Goal: Task Accomplishment & Management: Manage account settings

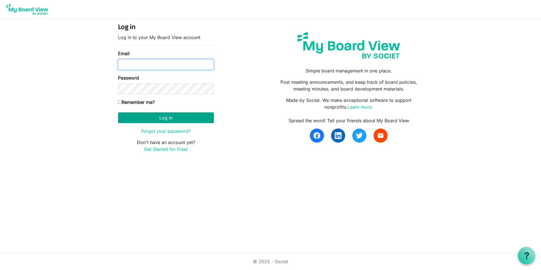
type input "karinar@lampchc.org"
click at [163, 119] on button "Log in" at bounding box center [166, 117] width 96 height 11
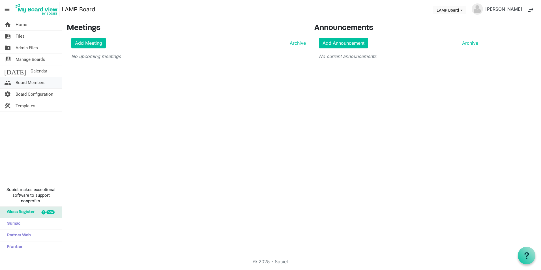
click at [33, 79] on span "Board Members" at bounding box center [31, 82] width 30 height 11
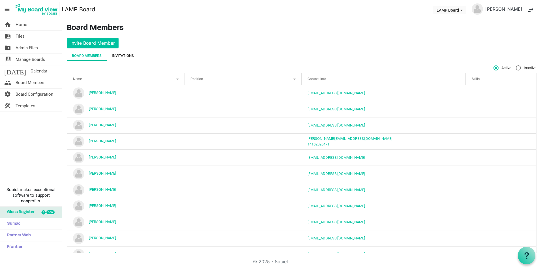
click at [122, 59] on div "Invitations" at bounding box center [123, 56] width 22 height 10
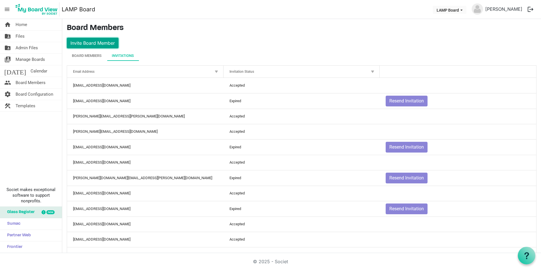
click at [101, 43] on button "Invite Board Member" at bounding box center [93, 43] width 52 height 11
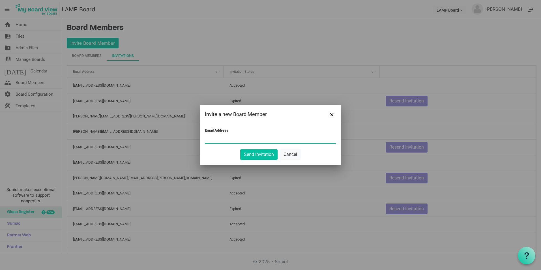
paste input "vyshnave.jeya@gmail.com"
type input "vyshnave.jeya@gmail.com"
click at [256, 153] on button "Send Invitation" at bounding box center [258, 154] width 37 height 11
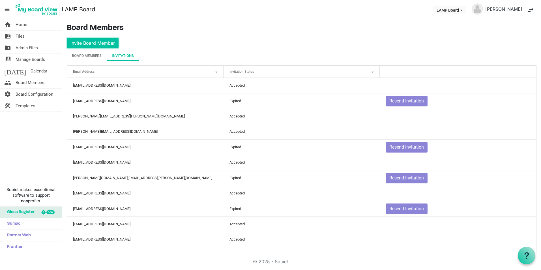
drag, startPoint x: 96, startPoint y: 45, endPoint x: 116, endPoint y: 61, distance: 25.8
click at [96, 45] on button "Invite Board Member" at bounding box center [93, 43] width 52 height 11
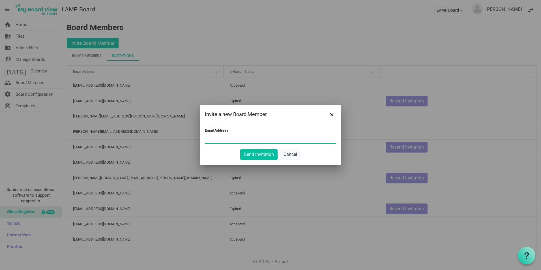
click at [241, 139] on input "Email Address" at bounding box center [270, 139] width 131 height 8
paste input "amiraabdalla00@gmail.com"
type input "amiraabdalla00@gmail.com"
click at [257, 155] on button "Send Invitation" at bounding box center [258, 154] width 37 height 11
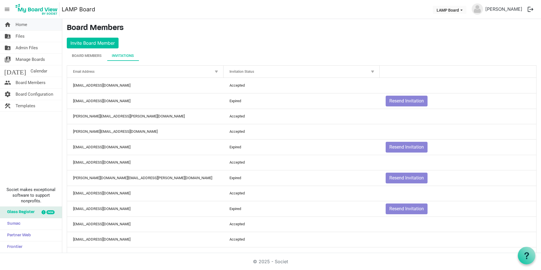
click at [27, 24] on span "Home" at bounding box center [22, 24] width 12 height 11
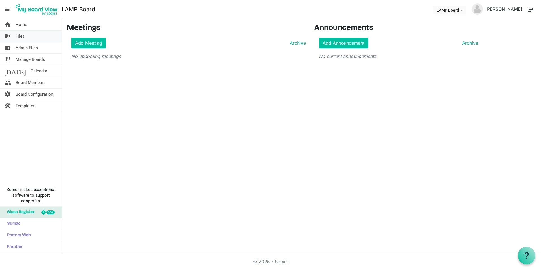
click at [30, 36] on link "folder_shared Files" at bounding box center [31, 36] width 62 height 11
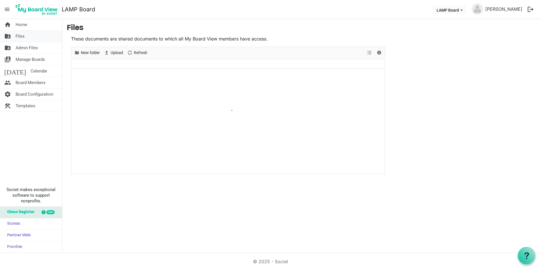
click at [21, 34] on span "Files" at bounding box center [20, 36] width 9 height 11
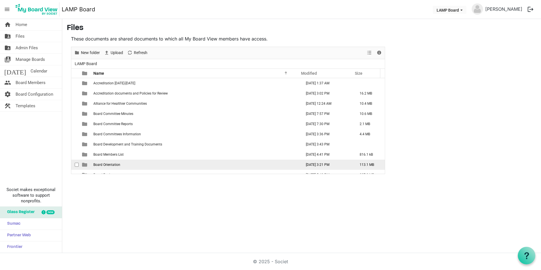
click at [116, 167] on td "Board Orientation" at bounding box center [196, 164] width 208 height 10
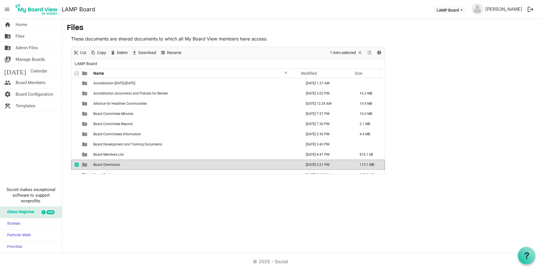
click at [116, 167] on td "Board Orientation" at bounding box center [196, 164] width 208 height 10
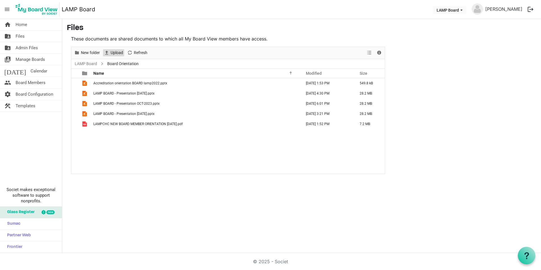
click at [112, 52] on span "Upload" at bounding box center [117, 52] width 14 height 7
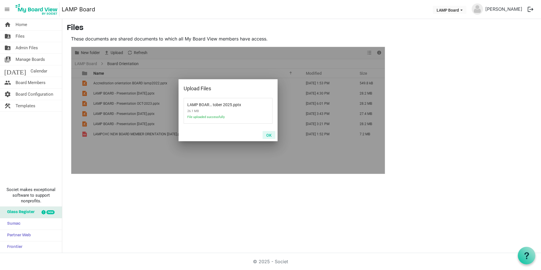
click at [268, 134] on button "OK" at bounding box center [268, 135] width 13 height 8
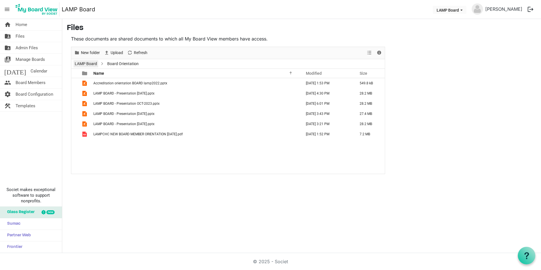
click at [88, 61] on link "LAMP Board" at bounding box center [86, 63] width 25 height 7
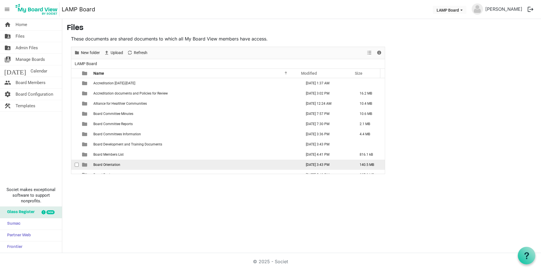
click at [122, 162] on td "Board Orientation" at bounding box center [196, 164] width 208 height 10
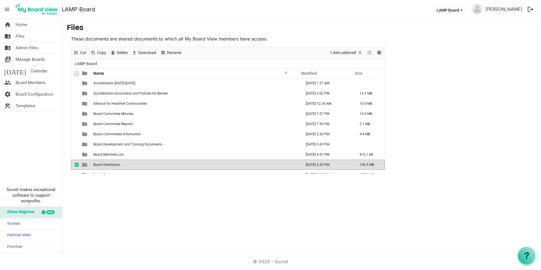
click at [122, 162] on td "Board Orientation" at bounding box center [196, 164] width 208 height 10
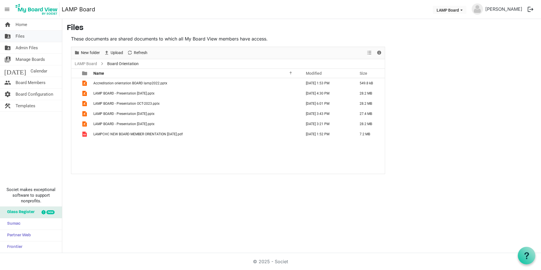
click at [24, 40] on span "Files" at bounding box center [20, 36] width 9 height 11
